Goal: Task Accomplishment & Management: Manage account settings

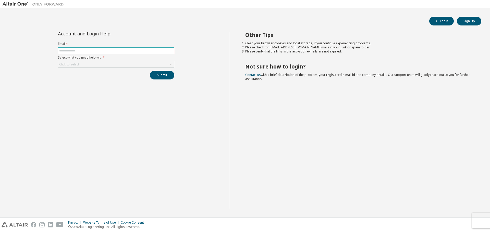
click at [84, 50] on input "text" at bounding box center [116, 51] width 114 height 4
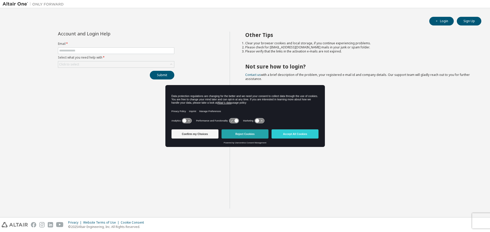
click at [244, 134] on button "Reject Cookies" at bounding box center [244, 134] width 47 height 9
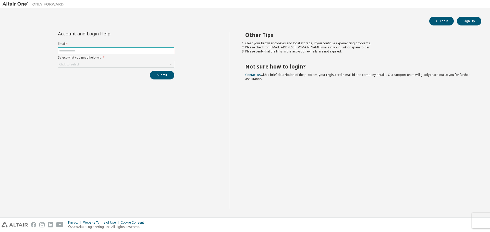
click at [85, 51] on input "text" at bounding box center [116, 51] width 114 height 4
type input "**********"
click at [168, 61] on div "Click to select" at bounding box center [116, 64] width 116 height 6
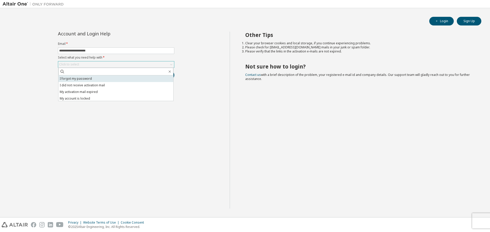
click at [122, 76] on li "I forgot my password" at bounding box center [115, 78] width 115 height 7
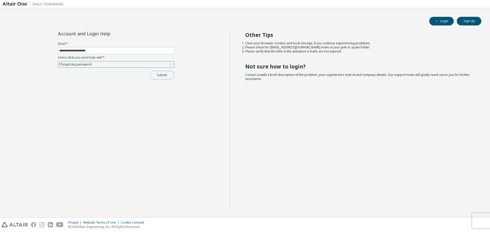
click at [155, 73] on button "Submit" at bounding box center [162, 75] width 24 height 9
click at [162, 77] on button "Submit" at bounding box center [162, 75] width 24 height 9
